Goal: Task Accomplishment & Management: Manage account settings

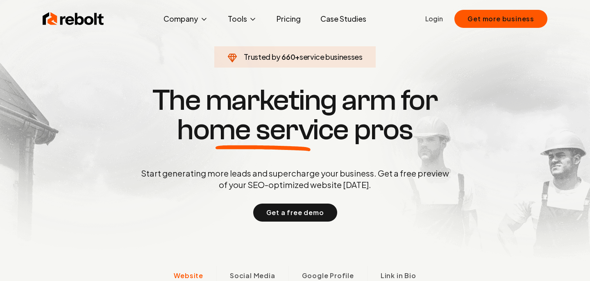
click at [431, 18] on link "Login" at bounding box center [434, 19] width 18 height 10
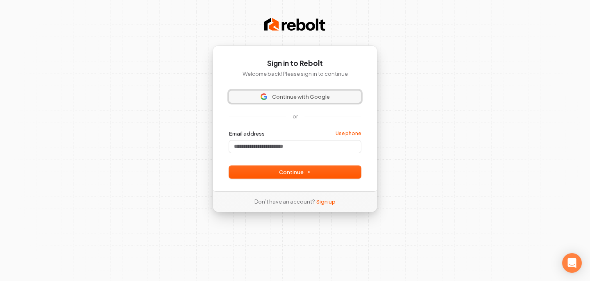
click at [299, 98] on span "Continue with Google" at bounding box center [301, 96] width 58 height 7
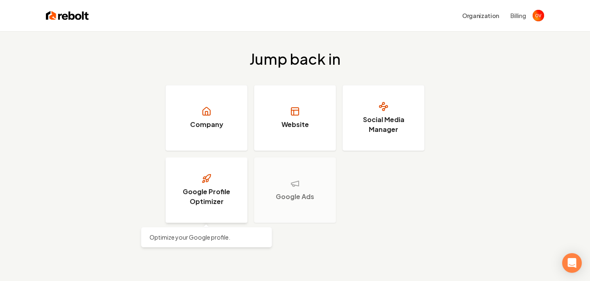
click at [217, 181] on link "Google Profile Optimizer" at bounding box center [207, 190] width 82 height 66
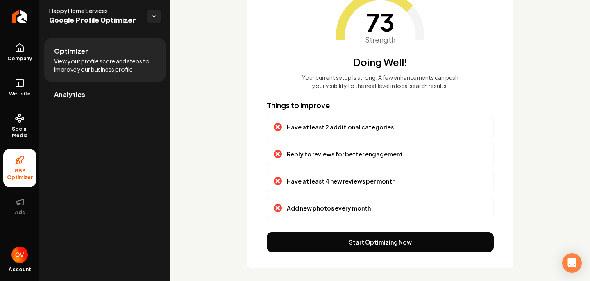
scroll to position [84, 0]
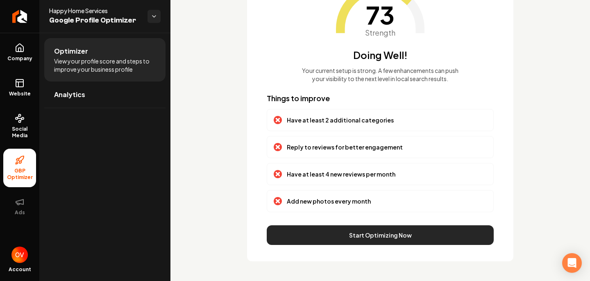
click at [335, 232] on button "Start Optimizing Now" at bounding box center [380, 235] width 227 height 20
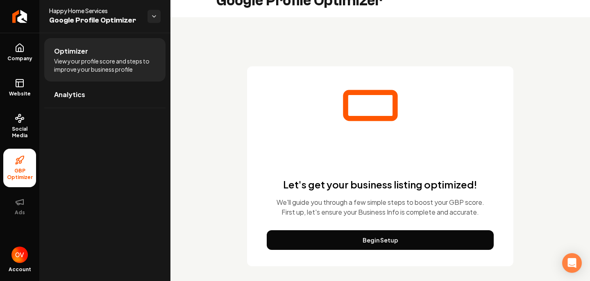
scroll to position [0, 0]
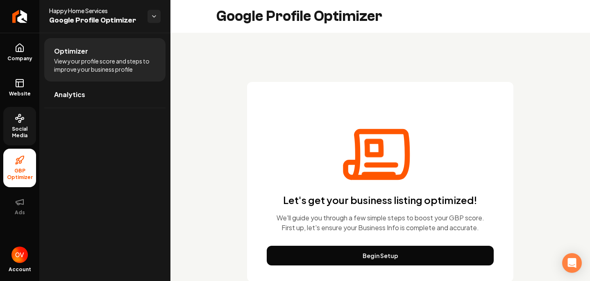
click at [17, 124] on link "Social Media" at bounding box center [19, 126] width 33 height 39
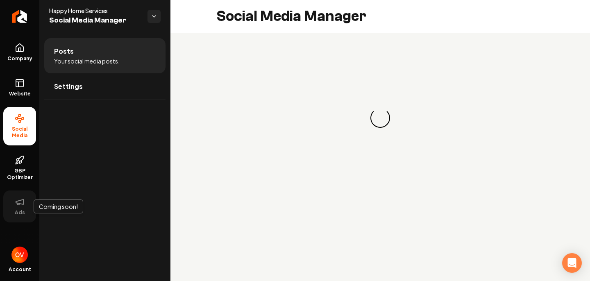
click at [19, 202] on icon at bounding box center [20, 202] width 10 height 10
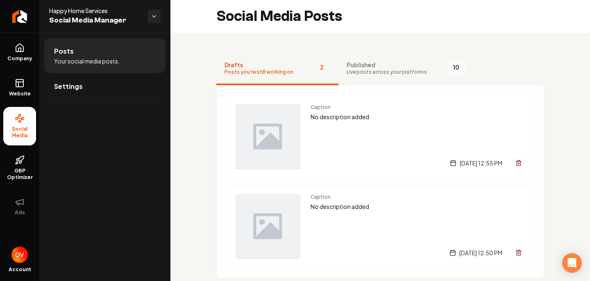
click at [23, 111] on li "Social Media" at bounding box center [19, 126] width 33 height 39
click at [20, 96] on span "Website" at bounding box center [20, 94] width 28 height 7
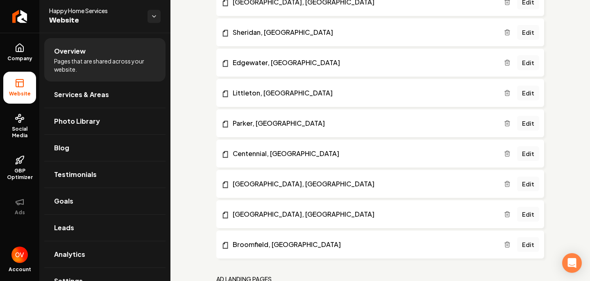
scroll to position [1151, 0]
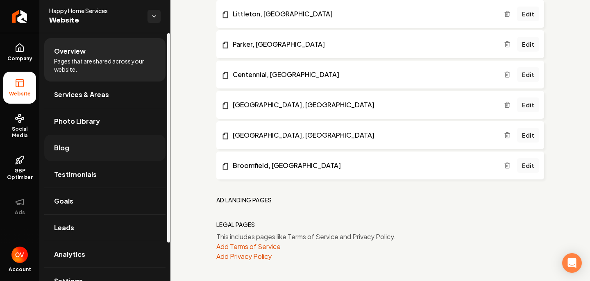
click at [73, 152] on link "Blog" at bounding box center [104, 148] width 121 height 26
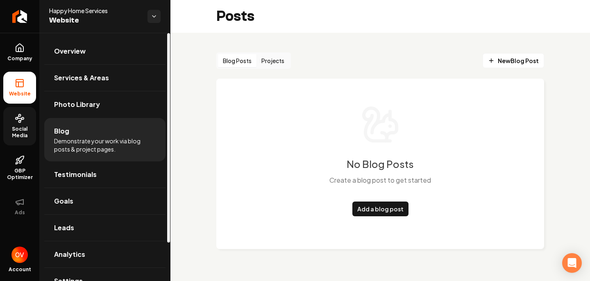
click at [23, 133] on span "Social Media" at bounding box center [19, 132] width 33 height 13
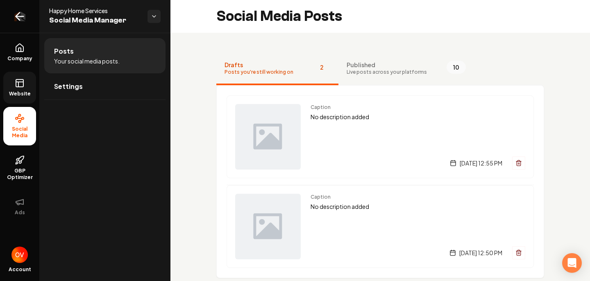
click at [20, 20] on icon "Return to dashboard" at bounding box center [19, 16] width 13 height 13
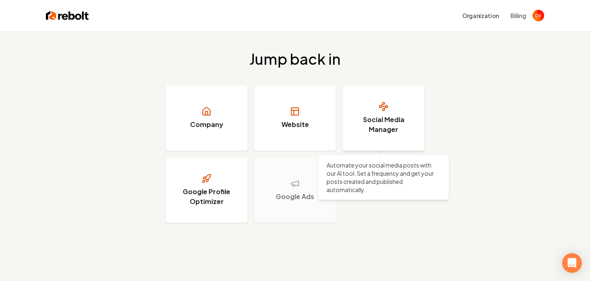
click at [377, 130] on h3 "Social Media Manager" at bounding box center [383, 125] width 61 height 20
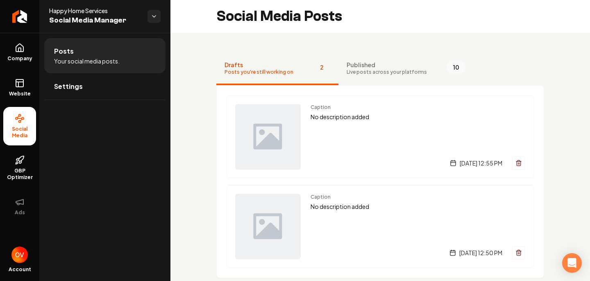
click at [381, 69] on span "Live posts across your platforms" at bounding box center [387, 72] width 80 height 7
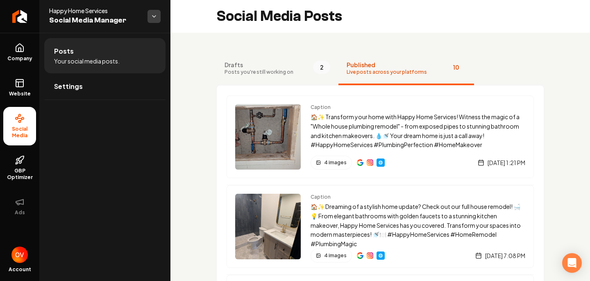
click at [155, 18] on html "Company Website Social Media GBP Optimizer Ads Account Happy Home Services Soci…" at bounding box center [295, 140] width 590 height 281
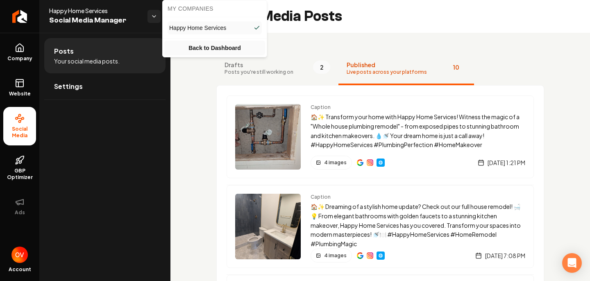
click at [203, 46] on link "Back to Dashboard" at bounding box center [214, 48] width 101 height 15
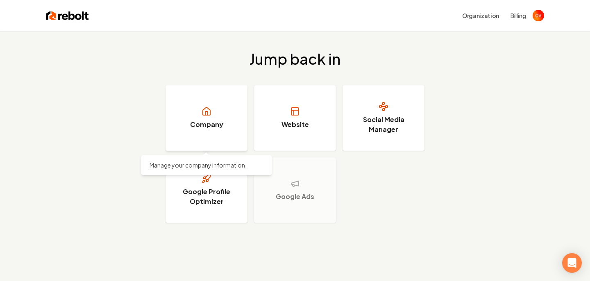
click at [202, 112] on icon at bounding box center [207, 112] width 10 height 10
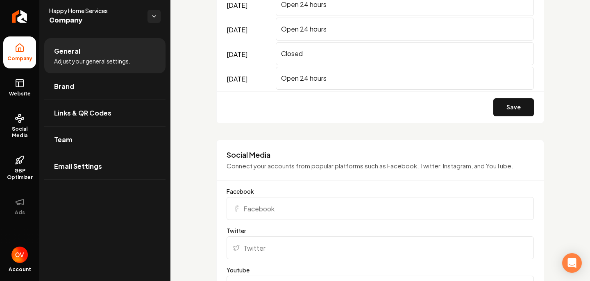
scroll to position [624, 0]
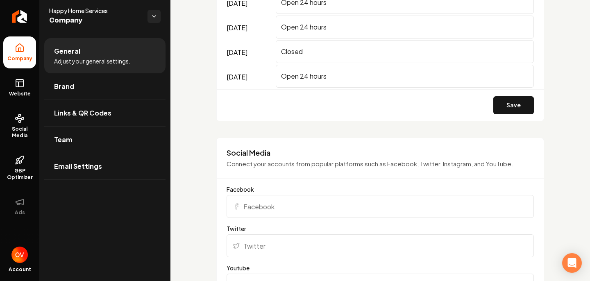
click at [279, 211] on input "Facebook" at bounding box center [380, 206] width 307 height 23
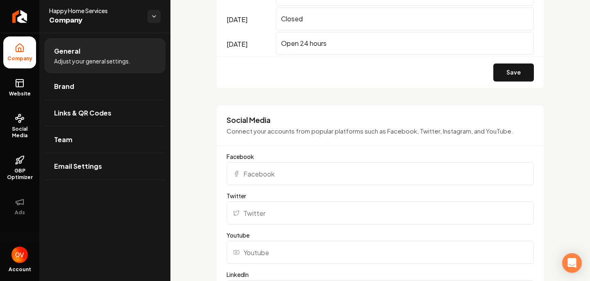
scroll to position [659, 0]
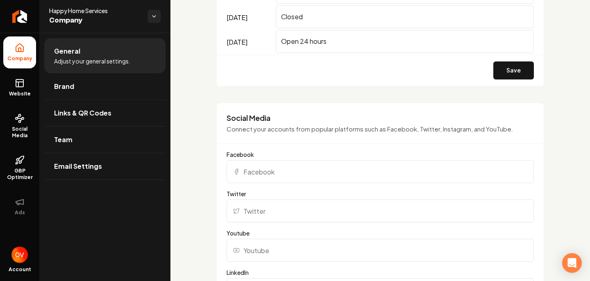
click at [203, 167] on div "Basics The more information you provide, the better your site will turn out sin…" at bounding box center [380, 188] width 420 height 1629
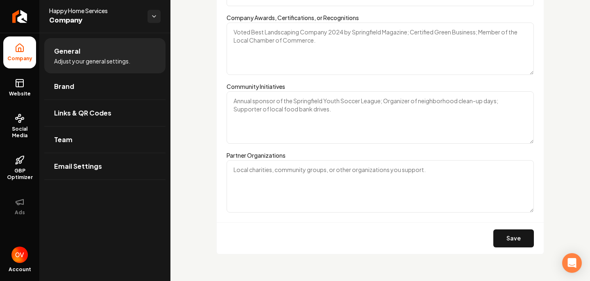
scroll to position [1381, 0]
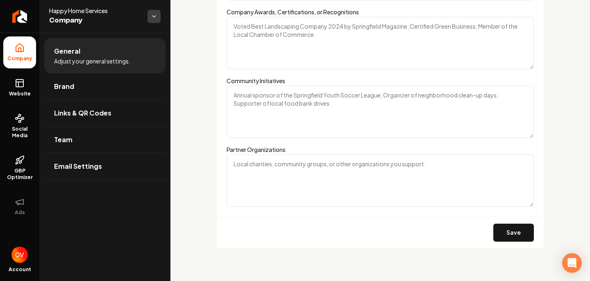
click at [152, 16] on html "Company Website Social Media GBP Optimizer Ads Account Happy Home Services Comp…" at bounding box center [295, 140] width 590 height 281
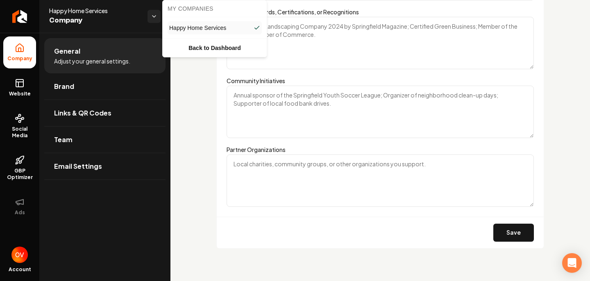
click at [135, 20] on html "Company Website Social Media GBP Optimizer Ads Account Happy Home Services Comp…" at bounding box center [295, 140] width 590 height 281
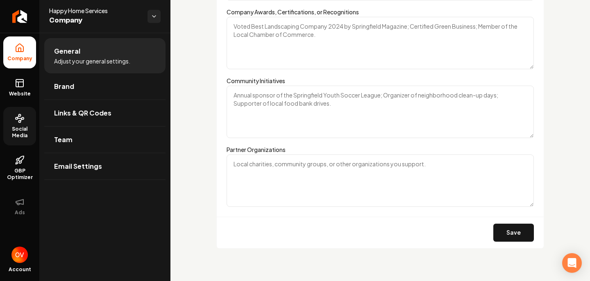
click at [24, 132] on span "Social Media" at bounding box center [19, 132] width 33 height 13
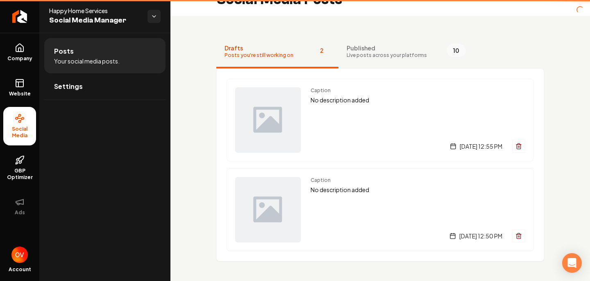
scroll to position [17, 0]
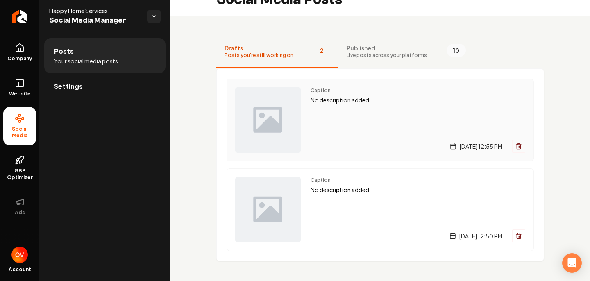
click at [275, 129] on img "Main content area" at bounding box center [268, 120] width 66 height 66
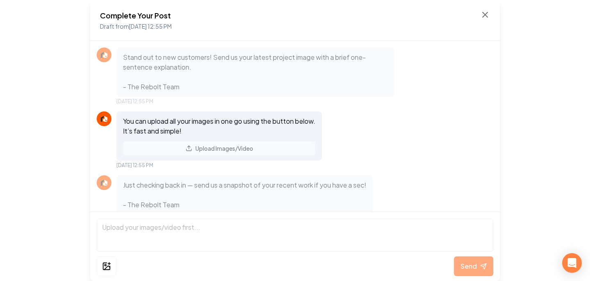
click at [73, 138] on div "Complete Your Post Draft from Aug 27, 2025 12:55 PM Stand out to new customers!…" at bounding box center [295, 140] width 590 height 281
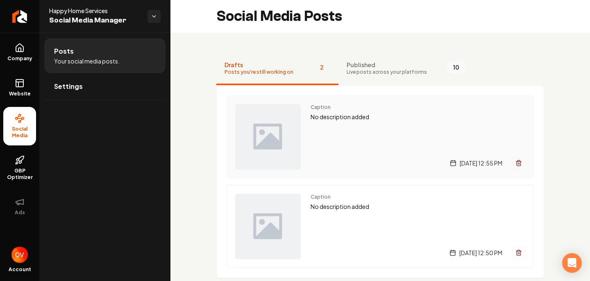
click at [475, 122] on div "Caption No description added Wednesday, August 27, 2025 | 12:55 PM" at bounding box center [418, 137] width 215 height 66
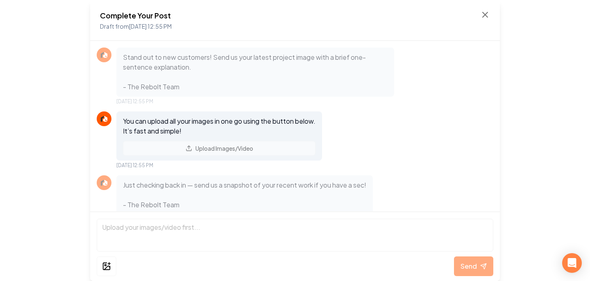
scroll to position [220, 0]
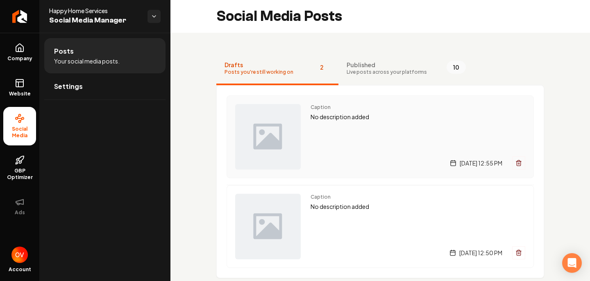
click at [518, 166] on button "Main content area" at bounding box center [518, 162] width 13 height 13
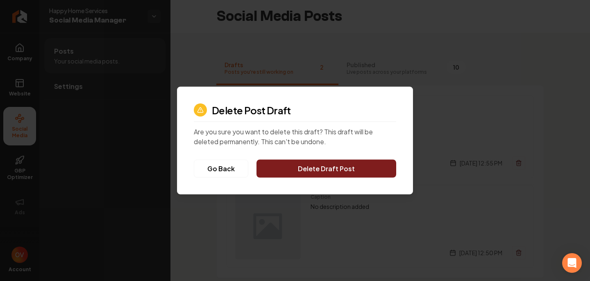
click at [360, 168] on button "Delete Draft Post" at bounding box center [326, 169] width 140 height 18
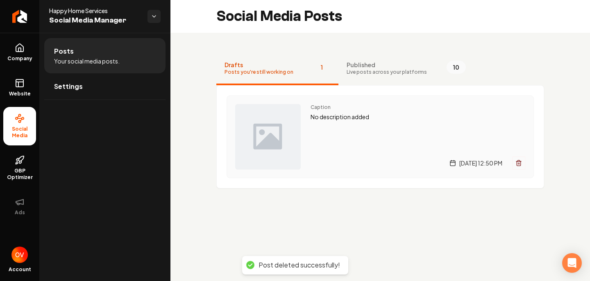
click at [525, 163] on button "Main content area" at bounding box center [518, 162] width 13 height 13
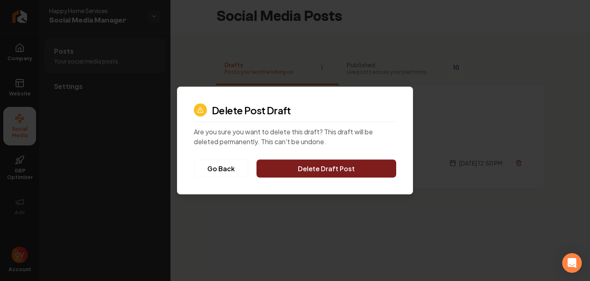
click at [356, 168] on button "Delete Draft Post" at bounding box center [326, 169] width 140 height 18
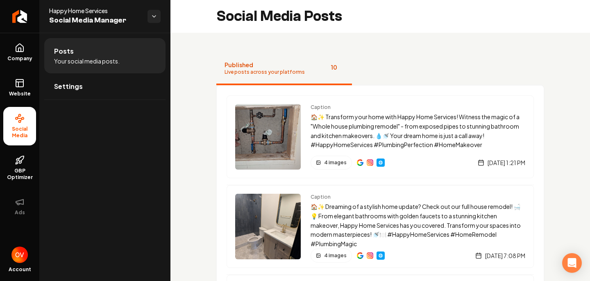
click at [144, 207] on div "Posts Your social media posts. Settings" at bounding box center [104, 157] width 131 height 248
click at [27, 254] on span "Open user button" at bounding box center [19, 255] width 16 height 16
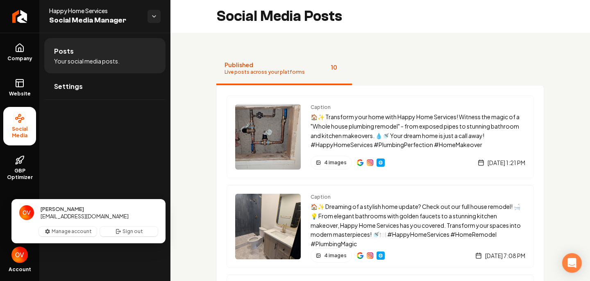
click at [54, 212] on span "Oscar Valdivia" at bounding box center [62, 208] width 43 height 7
click at [66, 231] on button "Manage account" at bounding box center [68, 232] width 58 height 10
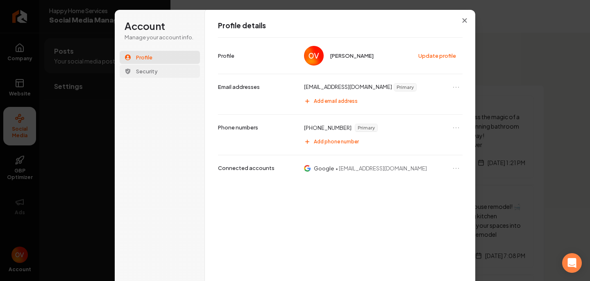
click at [145, 73] on span "Security" at bounding box center [147, 71] width 22 height 7
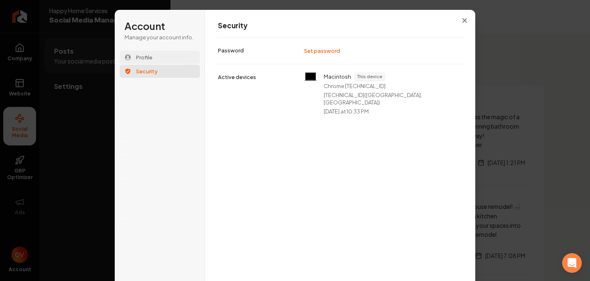
click at [150, 56] on span "Profile" at bounding box center [144, 57] width 16 height 7
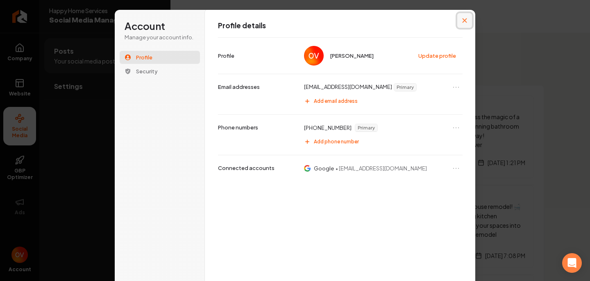
click at [467, 21] on button "Close modal" at bounding box center [464, 20] width 15 height 15
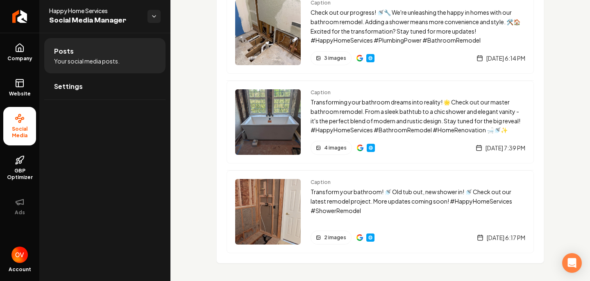
scroll to position [735, 0]
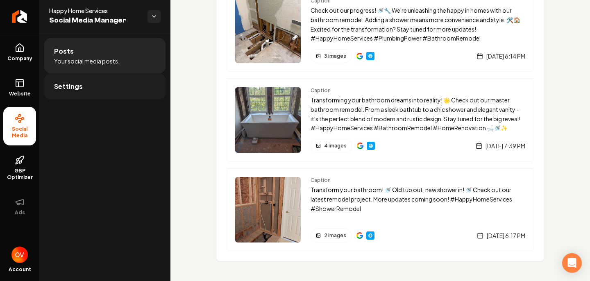
click at [57, 84] on span "Settings" at bounding box center [68, 87] width 29 height 10
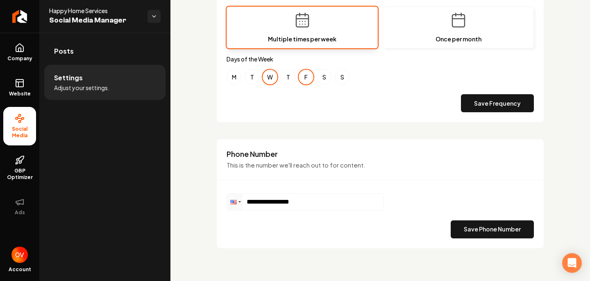
scroll to position [311, 0]
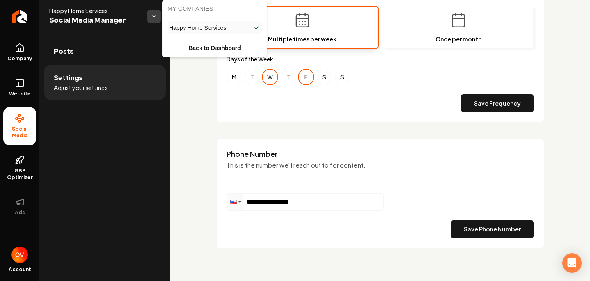
click at [156, 19] on html "**********" at bounding box center [295, 140] width 590 height 281
click at [184, 41] on link "Back to Dashboard" at bounding box center [214, 48] width 101 height 15
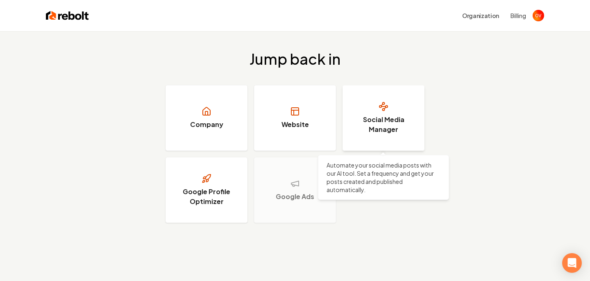
click at [361, 128] on h3 "Social Media Manager" at bounding box center [383, 125] width 61 height 20
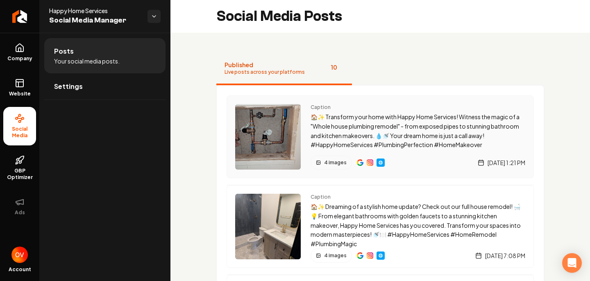
click at [361, 142] on p "🏠✨ Transform your home with Happy Home Services! Witness the magic of a "Whole …" at bounding box center [418, 130] width 215 height 37
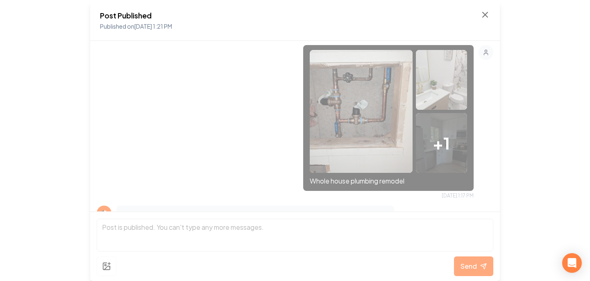
scroll to position [336, 0]
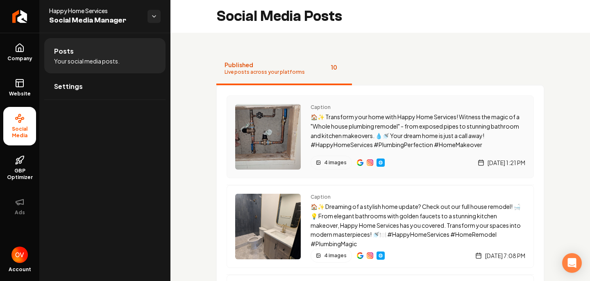
click at [376, 161] on div "Main content area" at bounding box center [380, 163] width 8 height 8
click at [82, 84] on link "Settings" at bounding box center [104, 86] width 121 height 26
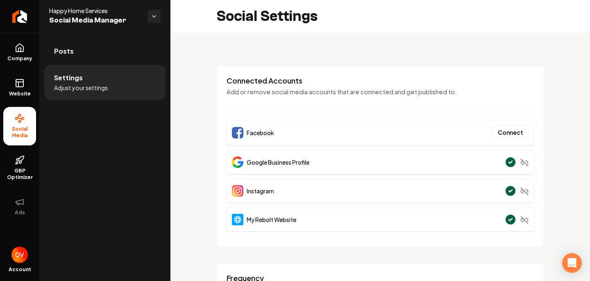
scroll to position [14, 0]
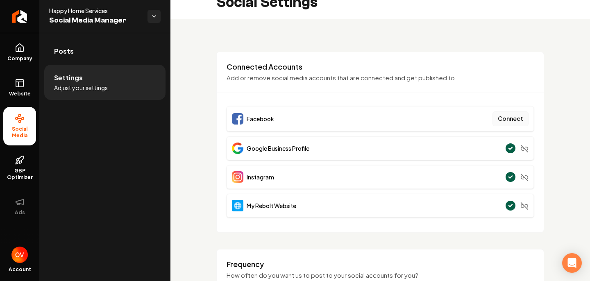
click at [510, 118] on button "Connect" at bounding box center [510, 118] width 36 height 15
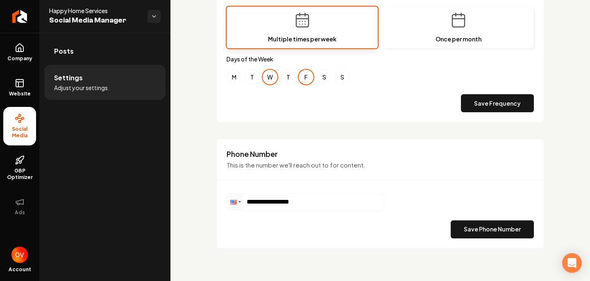
scroll to position [0, 0]
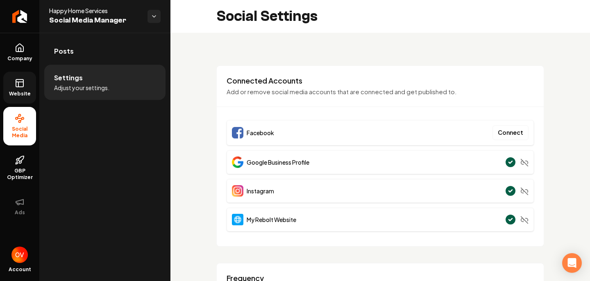
click at [22, 87] on rect at bounding box center [19, 82] width 7 height 7
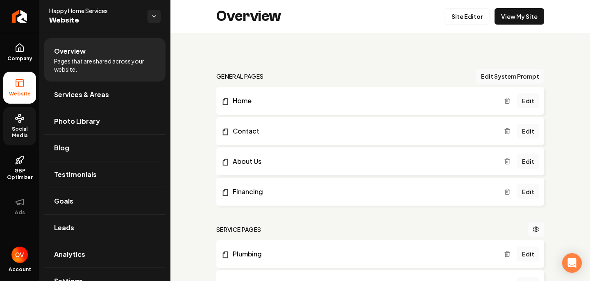
click at [19, 116] on circle at bounding box center [20, 115] width 2 height 2
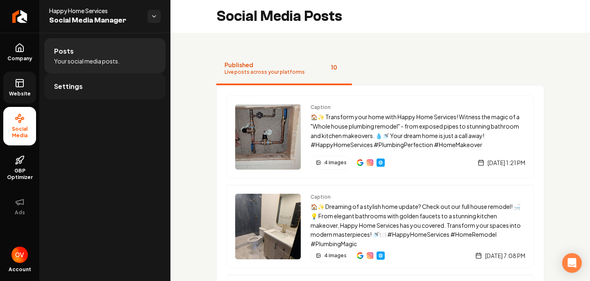
click at [74, 86] on span "Settings" at bounding box center [68, 87] width 29 height 10
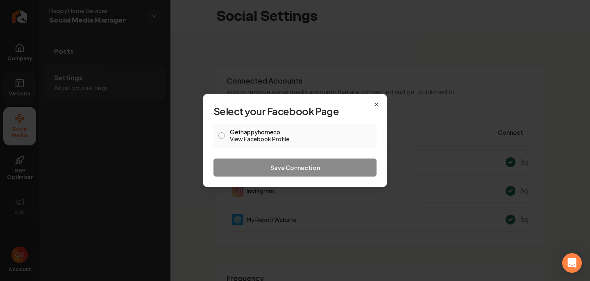
click at [224, 136] on button "Gethappyhomeco View Facebook Profile" at bounding box center [221, 135] width 7 height 7
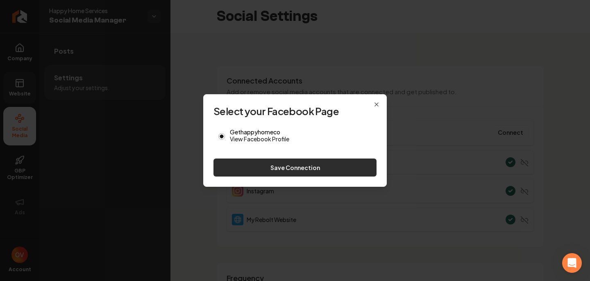
click at [288, 168] on button "Save Connection" at bounding box center [294, 168] width 163 height 18
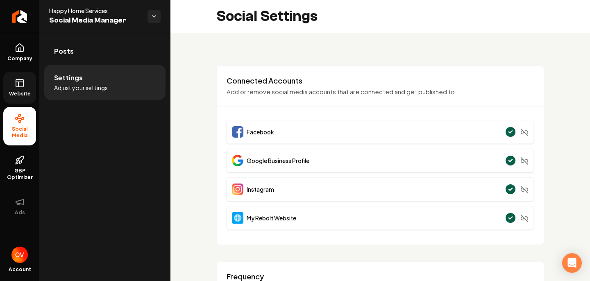
click at [249, 128] on span "Facebook" at bounding box center [260, 132] width 27 height 8
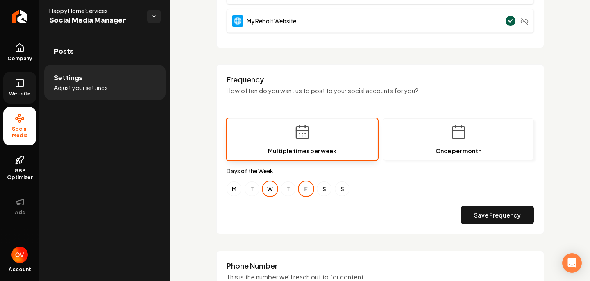
scroll to position [195, 0]
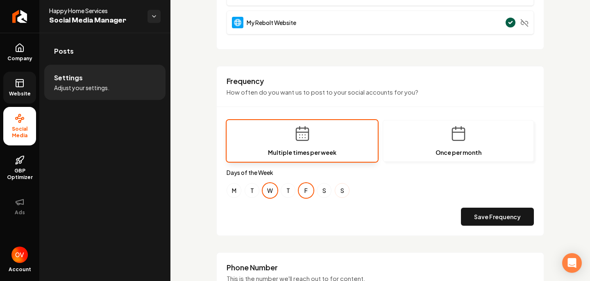
click at [344, 191] on button "S" at bounding box center [342, 190] width 15 height 15
click at [472, 229] on div "Frequency How often do you want us to post to your social accounts for you? Mul…" at bounding box center [380, 151] width 328 height 170
click at [481, 215] on button "Save Frequency" at bounding box center [497, 217] width 73 height 18
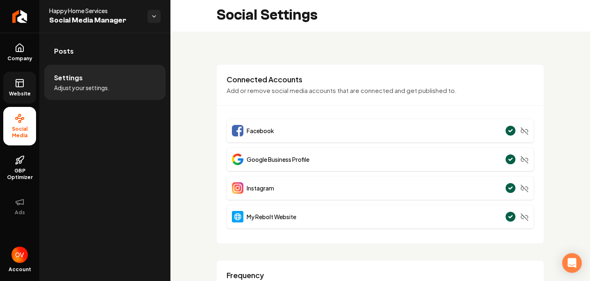
scroll to position [0, 0]
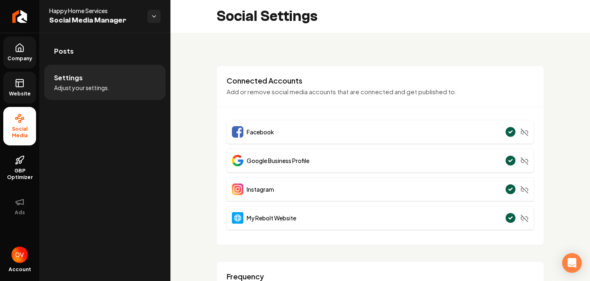
click at [18, 48] on icon at bounding box center [19, 50] width 2 height 4
